Goal: Information Seeking & Learning: Learn about a topic

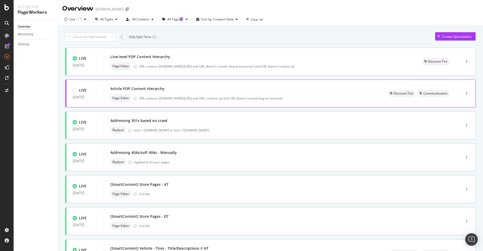
click at [293, 89] on div "Article PDP Content Hierarchy" at bounding box center [242, 88] width 265 height 7
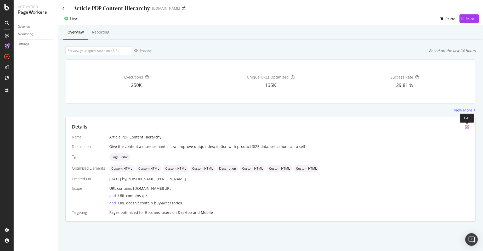
click at [465, 126] on icon "pen-to-square" at bounding box center [467, 127] width 4 height 4
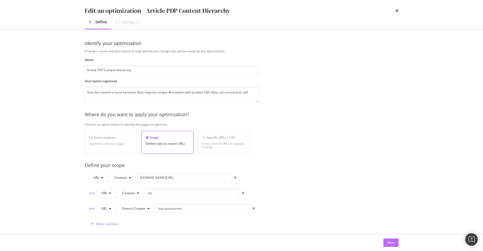
click at [386, 241] on button "Next" at bounding box center [390, 242] width 15 height 8
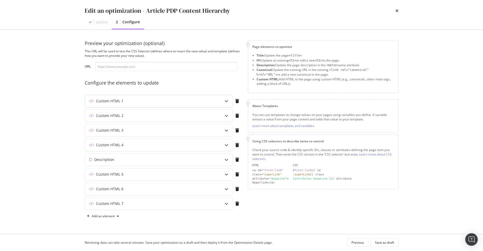
click at [229, 102] on div "modal" at bounding box center [226, 101] width 12 height 12
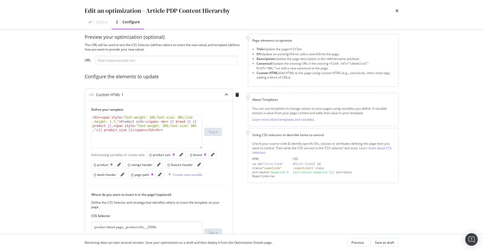
scroll to position [37, 0]
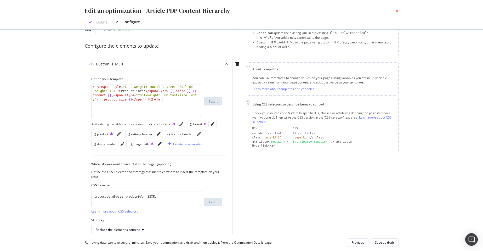
click at [396, 11] on icon "times" at bounding box center [396, 11] width 3 height 4
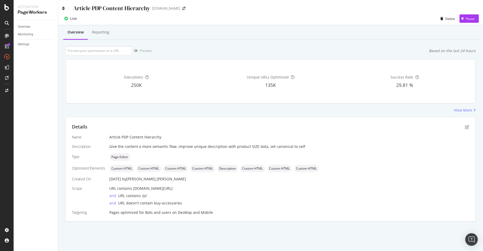
click at [63, 8] on icon at bounding box center [63, 9] width 2 height 4
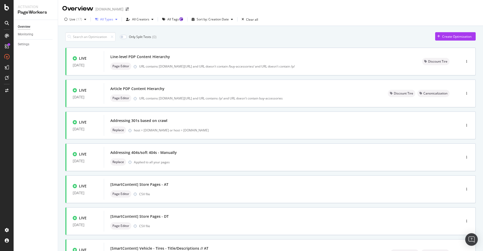
click at [112, 20] on div "All Types" at bounding box center [106, 19] width 13 height 3
click at [245, 64] on div "URL contains [DOMAIN_NAME][URL] and URL doesn't contain /buy-accessories/ and U…" at bounding box center [274, 66] width 270 height 4
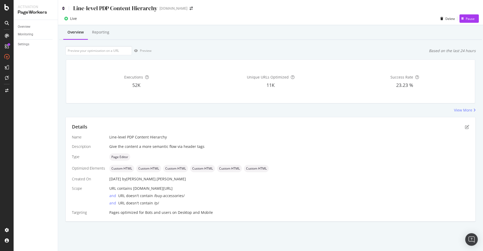
click at [63, 8] on icon at bounding box center [63, 9] width 2 height 4
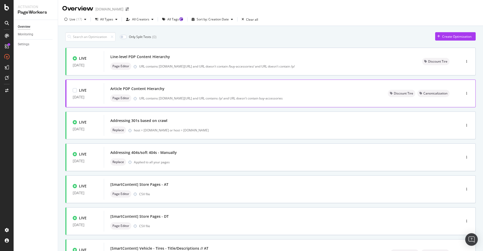
click at [193, 90] on div "Article PDP Content Hierarchy" at bounding box center [242, 88] width 265 height 7
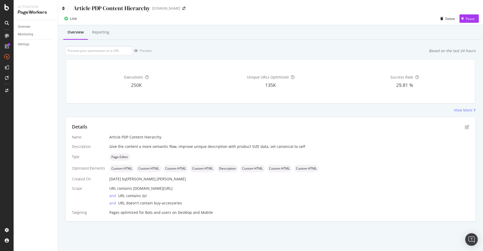
click at [64, 8] on icon at bounding box center [63, 9] width 2 height 4
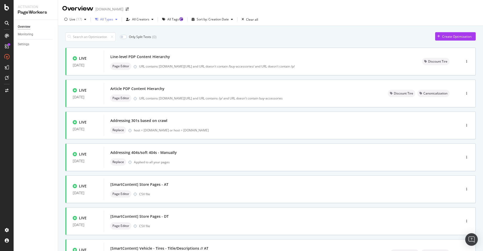
click at [116, 20] on icon "button" at bounding box center [116, 19] width 2 height 3
